Goal: Task Accomplishment & Management: Manage account settings

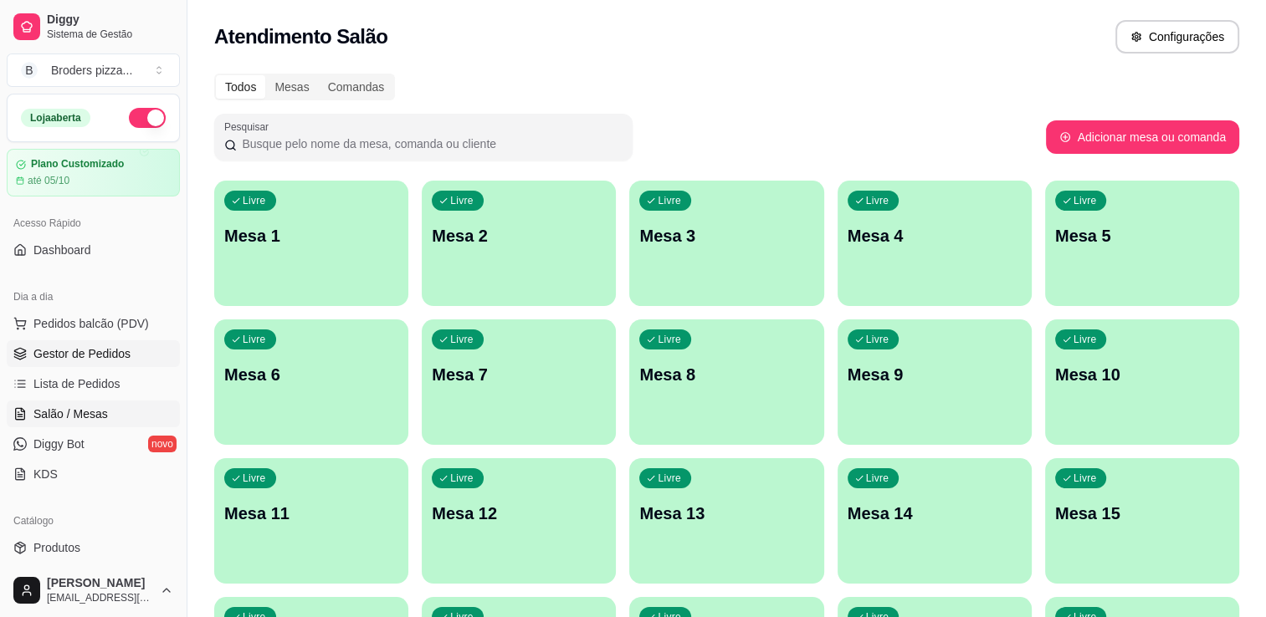
click at [81, 360] on span "Gestor de Pedidos" at bounding box center [81, 353] width 97 height 17
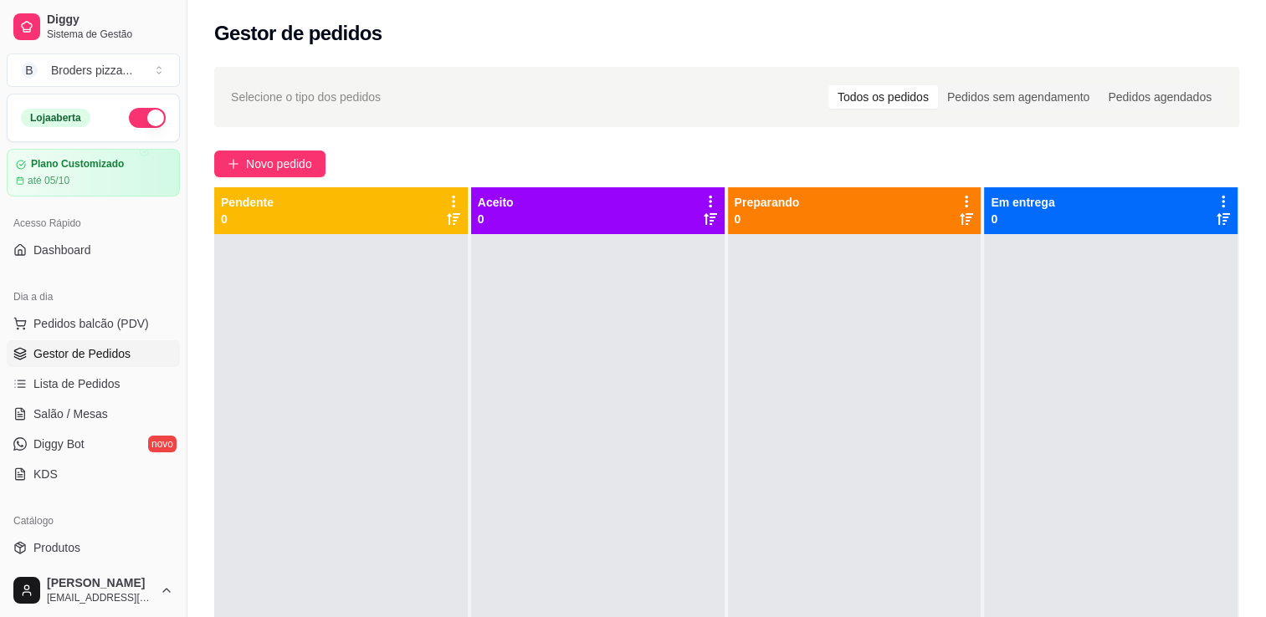
click at [129, 125] on button "button" at bounding box center [147, 118] width 37 height 20
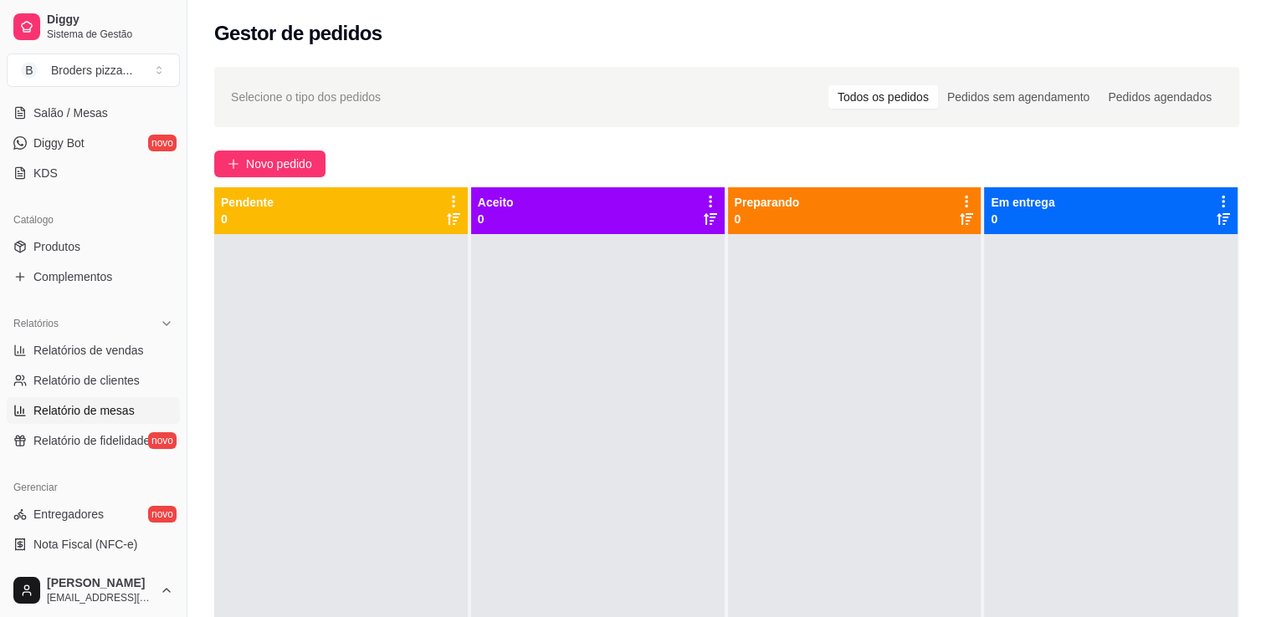
scroll to position [306, 0]
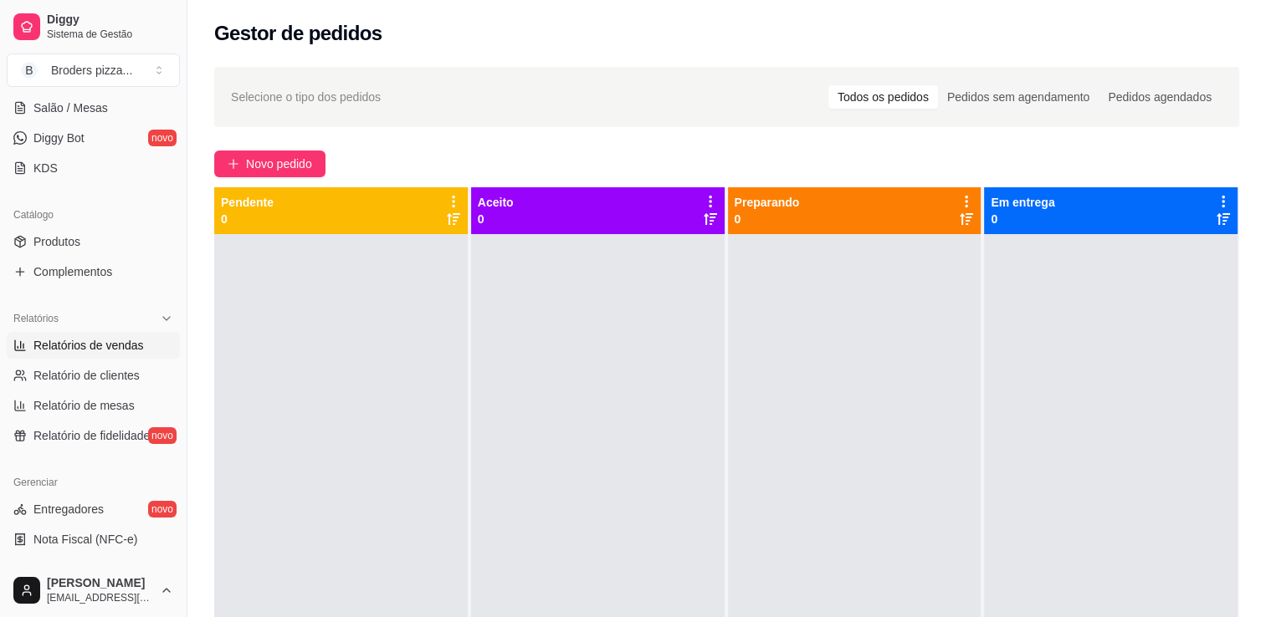
click at [68, 341] on span "Relatórios de vendas" at bounding box center [88, 345] width 110 height 17
select select "ALL"
select select "0"
